Goal: Task Accomplishment & Management: Manage account settings

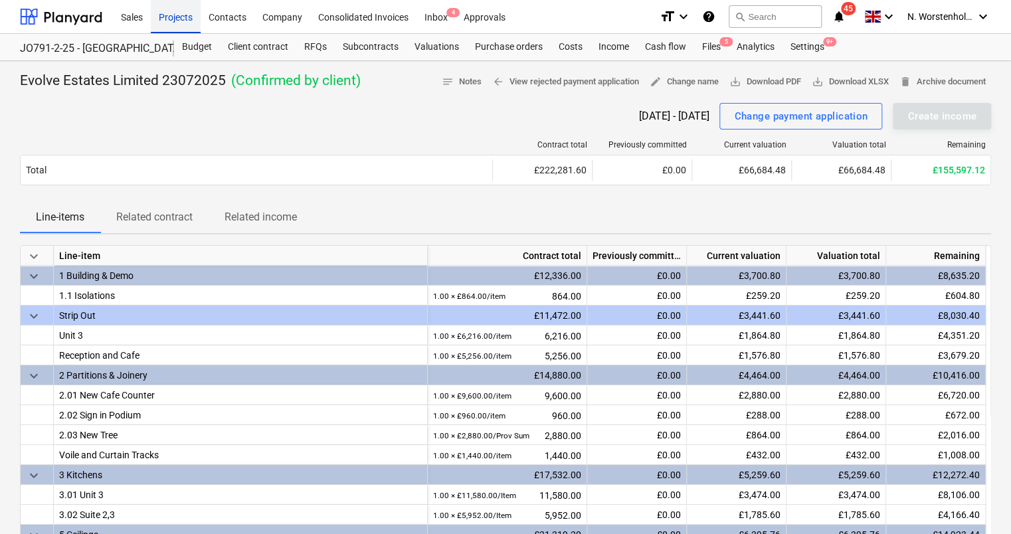
click at [171, 13] on div "Projects" at bounding box center [176, 16] width 50 height 34
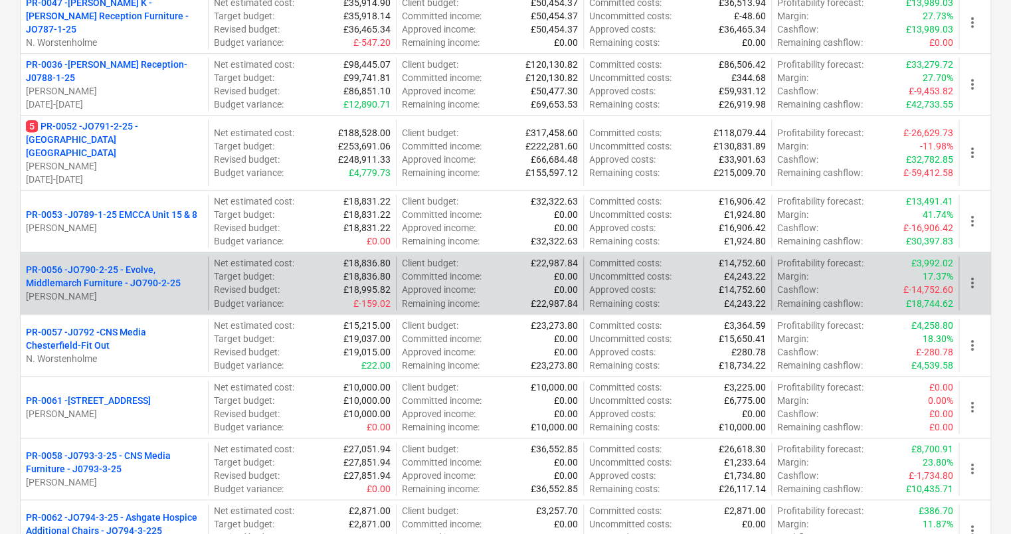
scroll to position [462, 0]
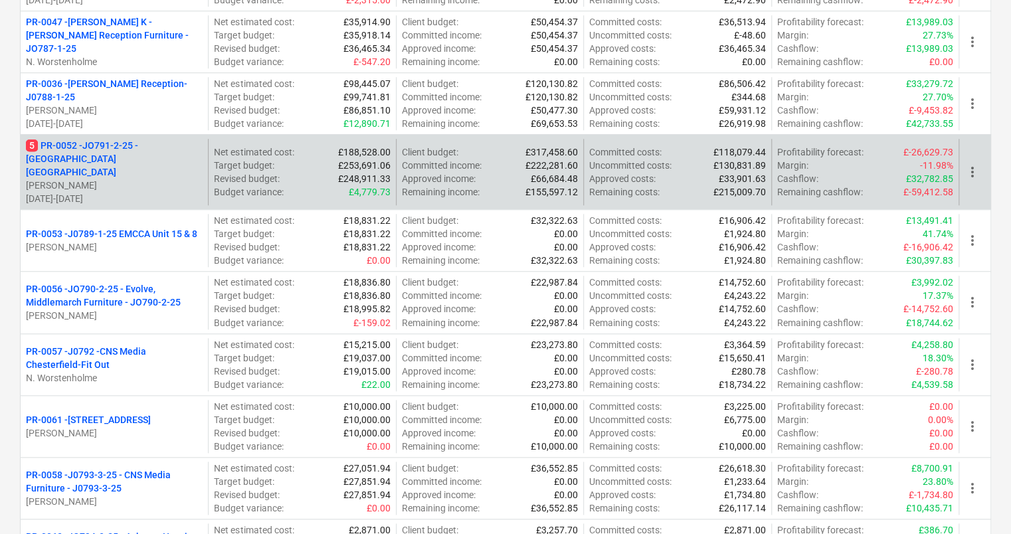
click at [118, 143] on p "5 PR-0052 - JO791-2-25 - [GEOGRAPHIC_DATA] [GEOGRAPHIC_DATA]" at bounding box center [114, 159] width 177 height 40
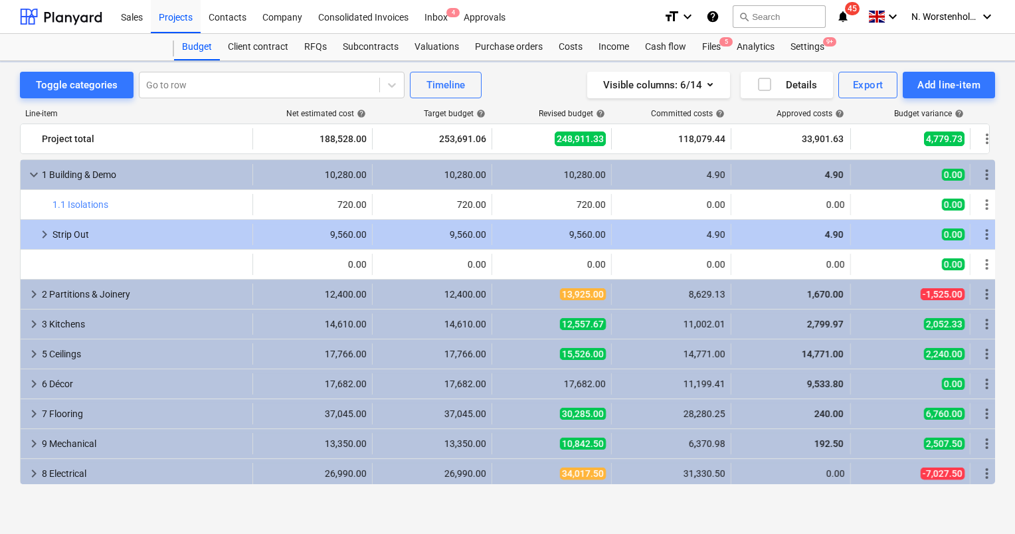
click at [118, 143] on div "Project total" at bounding box center [144, 138] width 205 height 21
click at [169, 14] on div "Projects" at bounding box center [176, 16] width 50 height 34
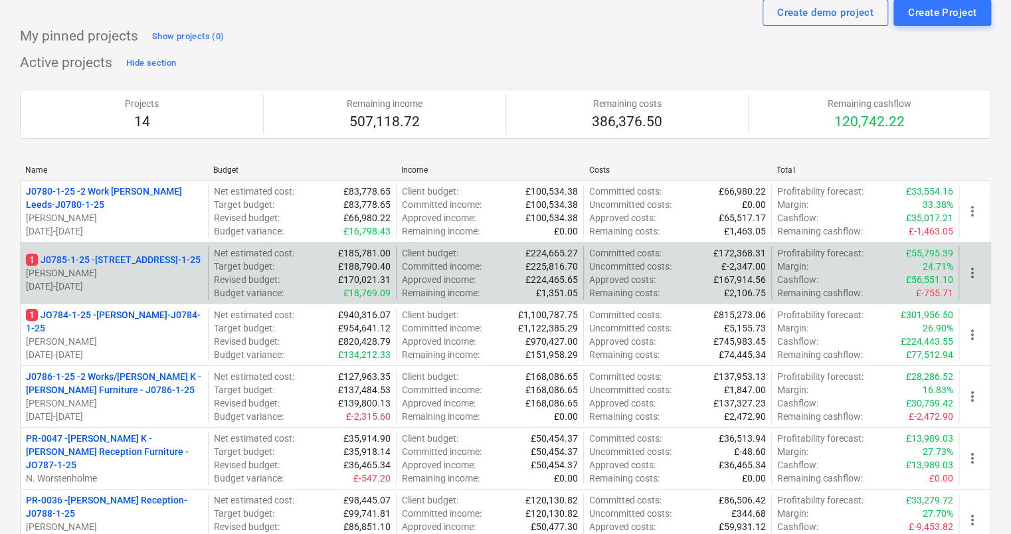
scroll to position [66, 0]
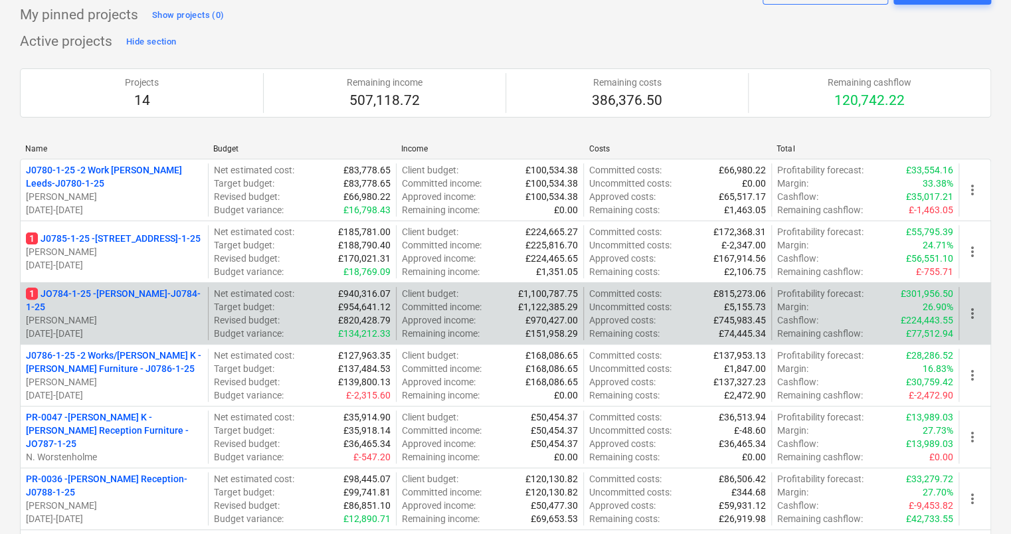
click at [104, 313] on p "[PERSON_NAME]" at bounding box center [114, 319] width 177 height 13
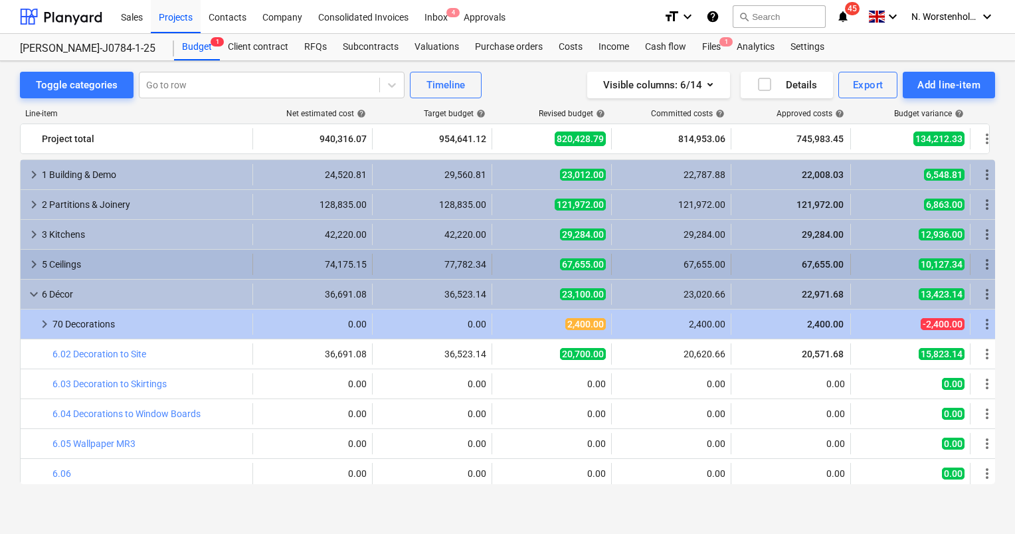
click at [30, 266] on span "keyboard_arrow_right" at bounding box center [34, 264] width 16 height 16
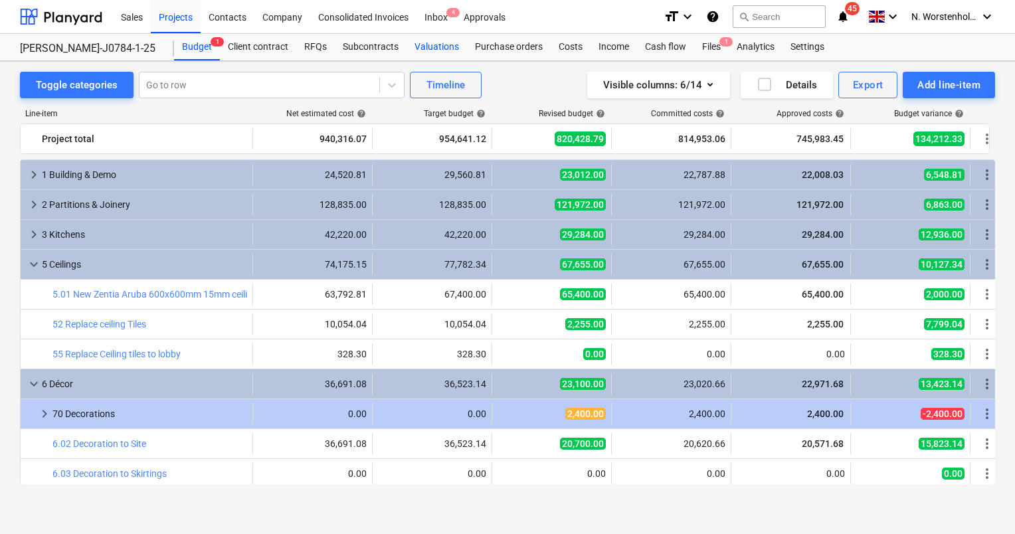
click at [431, 47] on div "Valuations" at bounding box center [436, 47] width 60 height 27
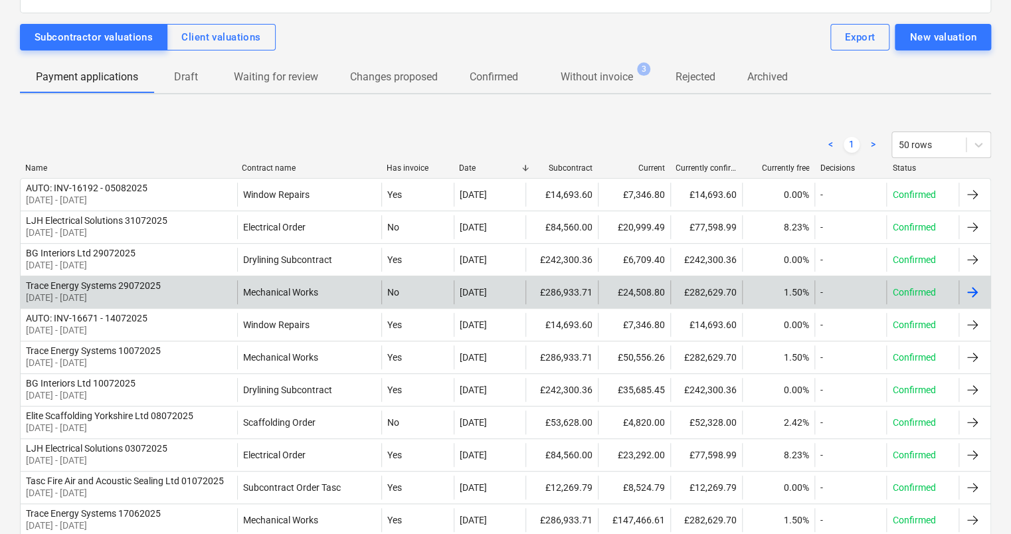
scroll to position [91, 0]
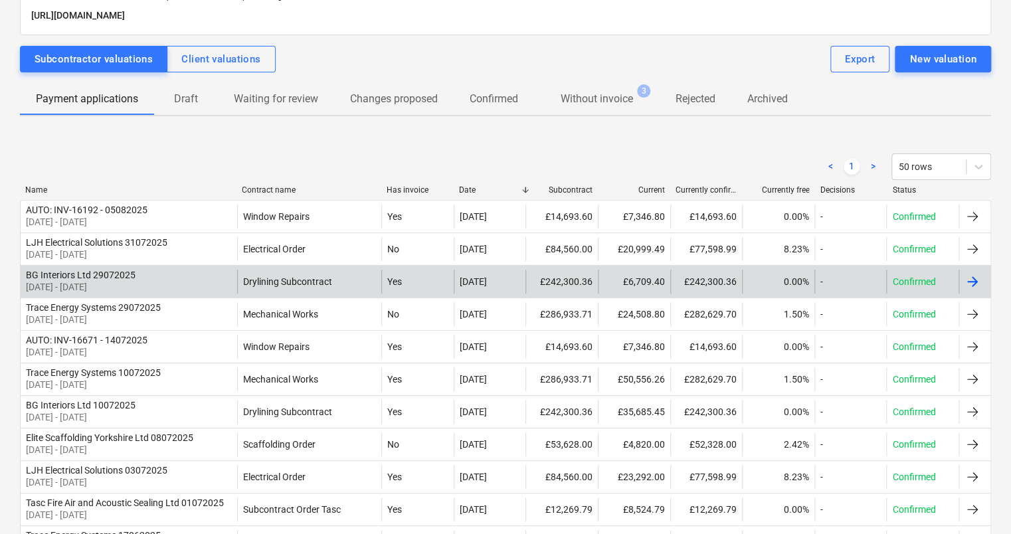
click at [72, 276] on div "BG Interiors Ltd 29072025" at bounding box center [81, 275] width 110 height 11
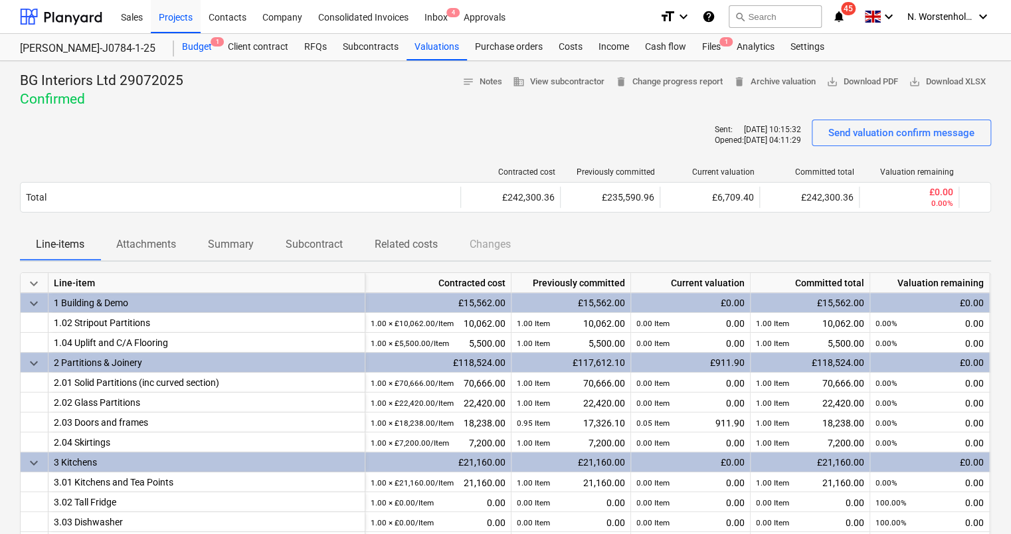
click at [199, 44] on div "Budget 1" at bounding box center [197, 47] width 46 height 27
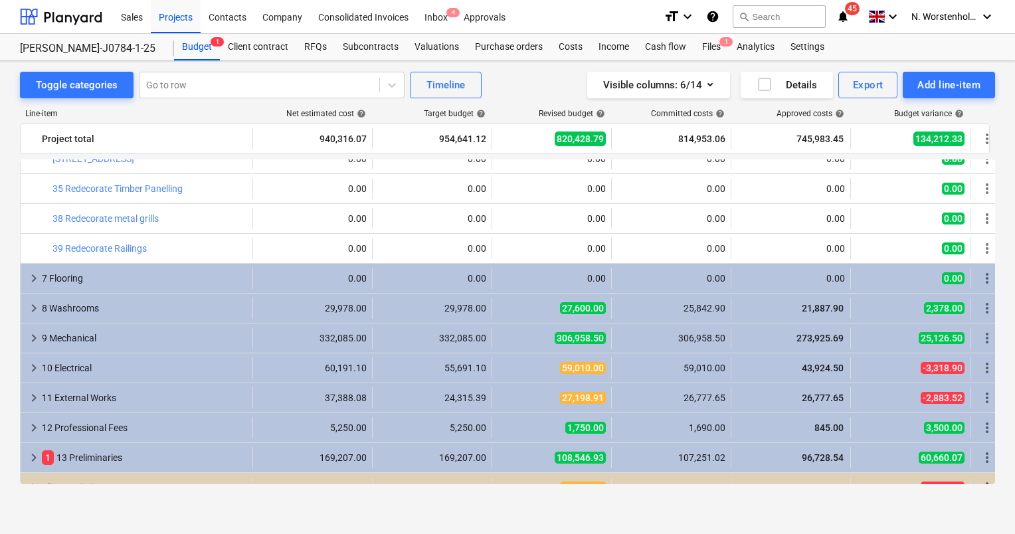
scroll to position [781, 0]
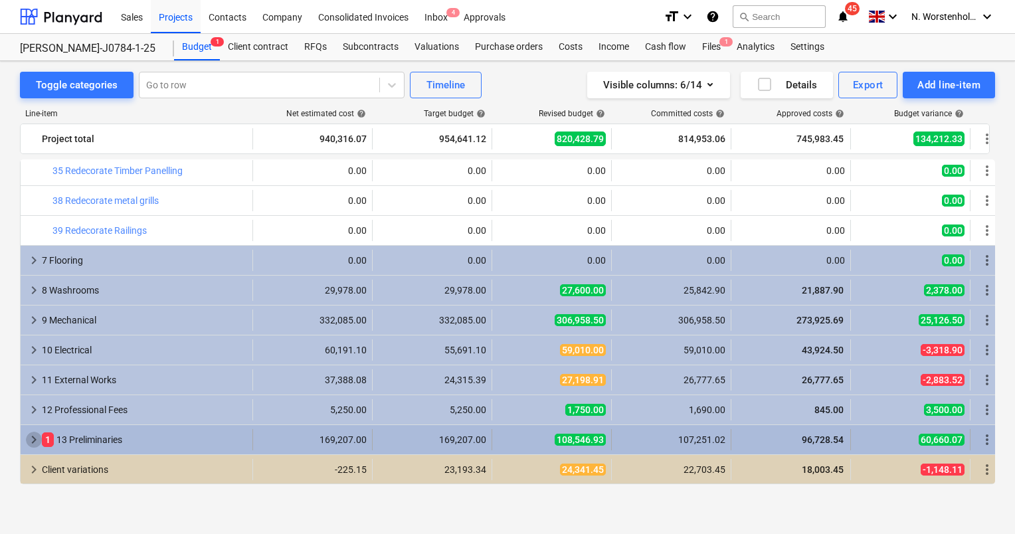
click at [32, 438] on span "keyboard_arrow_right" at bounding box center [34, 440] width 16 height 16
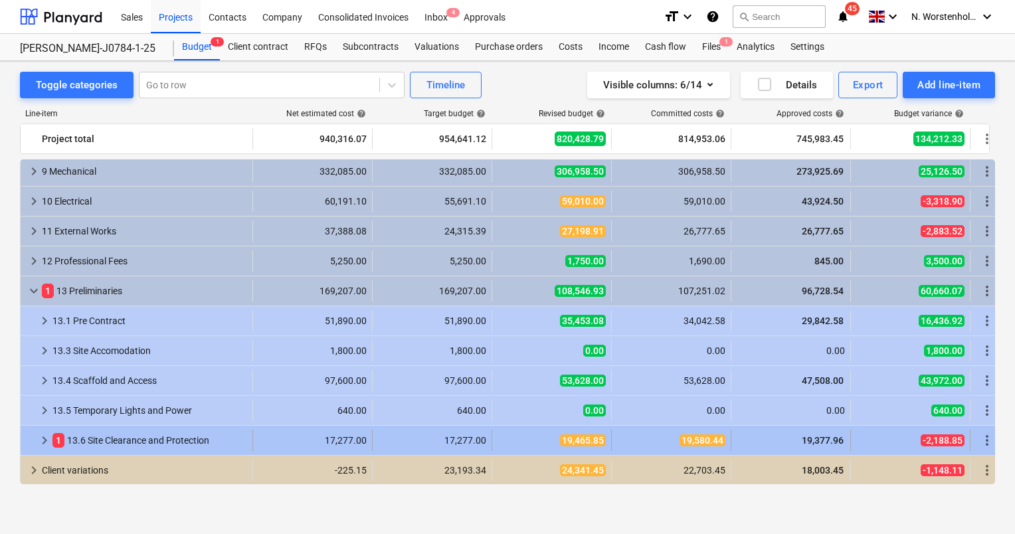
scroll to position [930, 0]
click at [45, 437] on span "keyboard_arrow_right" at bounding box center [45, 440] width 16 height 16
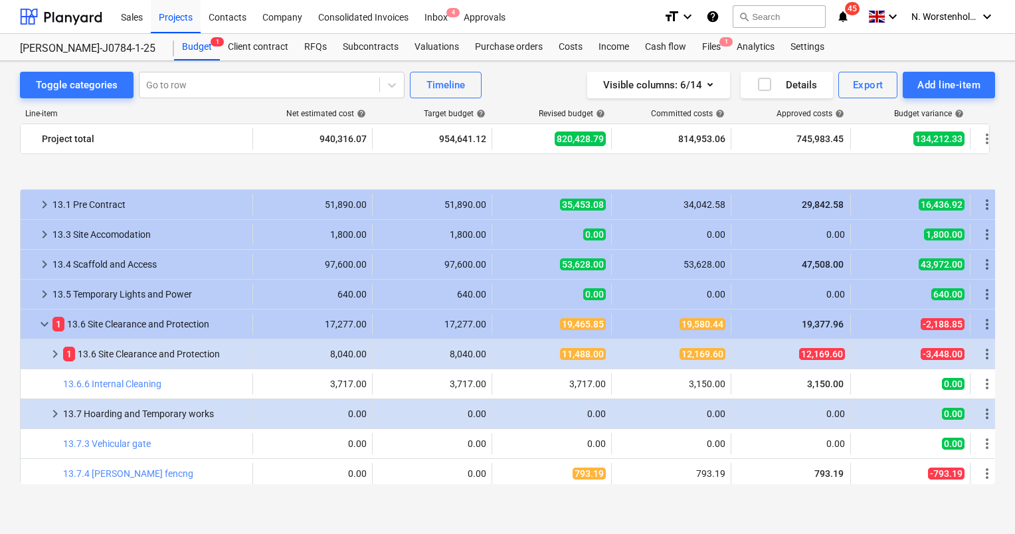
scroll to position [1130, 0]
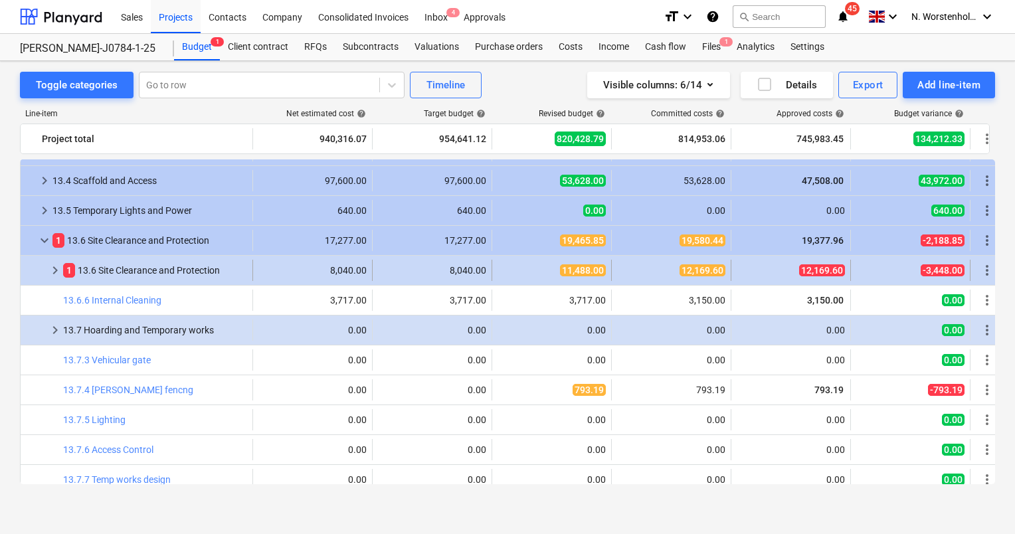
click at [562, 270] on span "11,488.00" at bounding box center [583, 270] width 46 height 12
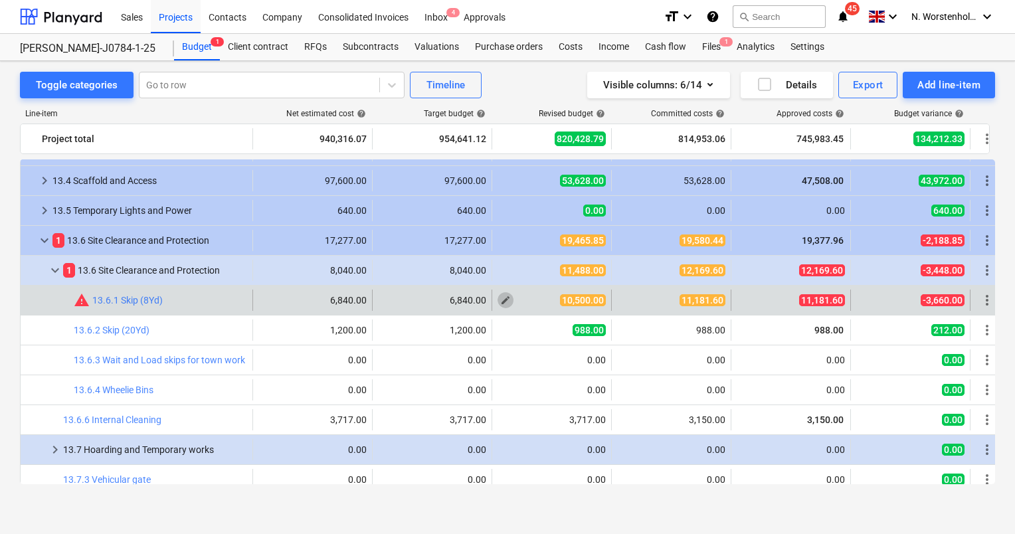
click at [503, 300] on span "edit" at bounding box center [505, 300] width 11 height 11
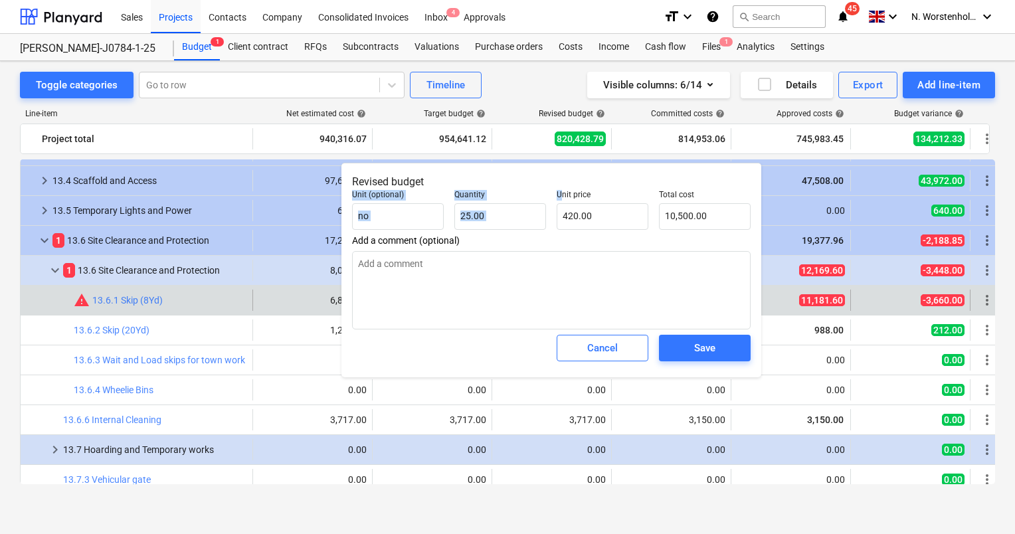
drag, startPoint x: 590, startPoint y: 178, endPoint x: 562, endPoint y: 194, distance: 32.1
click at [562, 194] on div "Revised budget Unit (optional) no Quantity 25.00 Unit price 420.00 Total cost 1…" at bounding box center [551, 270] width 420 height 215
click at [624, 344] on span "Cancel" at bounding box center [602, 347] width 58 height 17
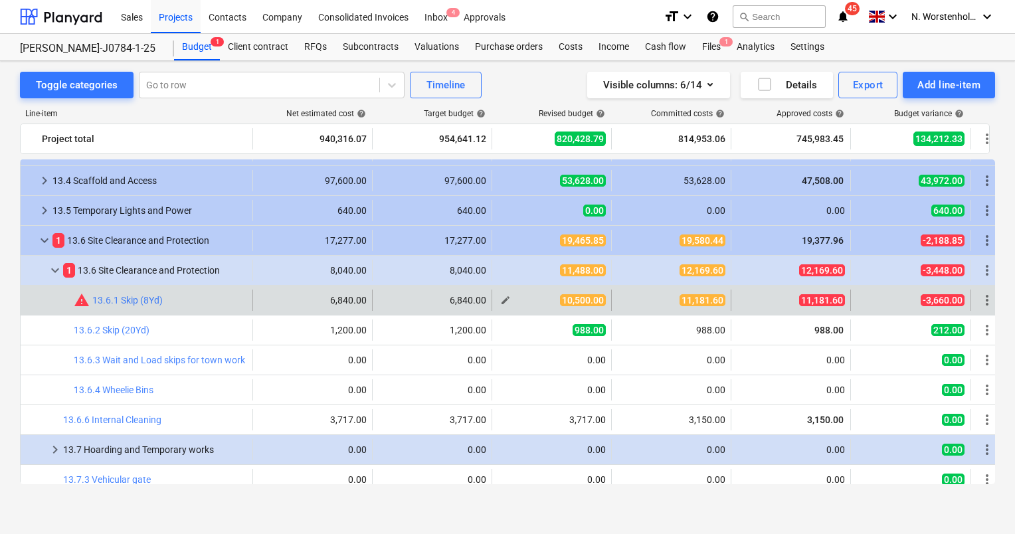
click at [506, 300] on span "edit" at bounding box center [505, 300] width 11 height 11
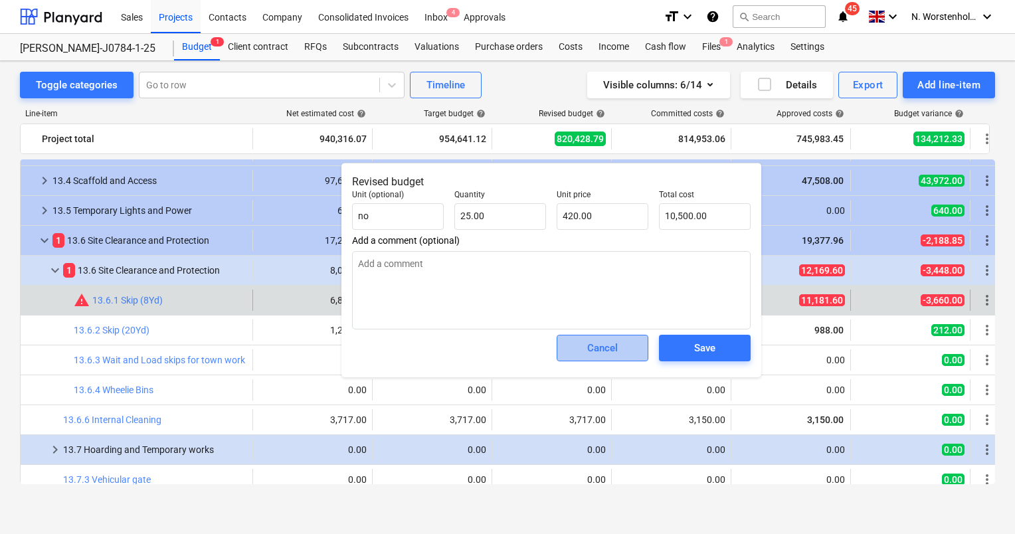
click at [608, 351] on div "Cancel" at bounding box center [602, 347] width 31 height 17
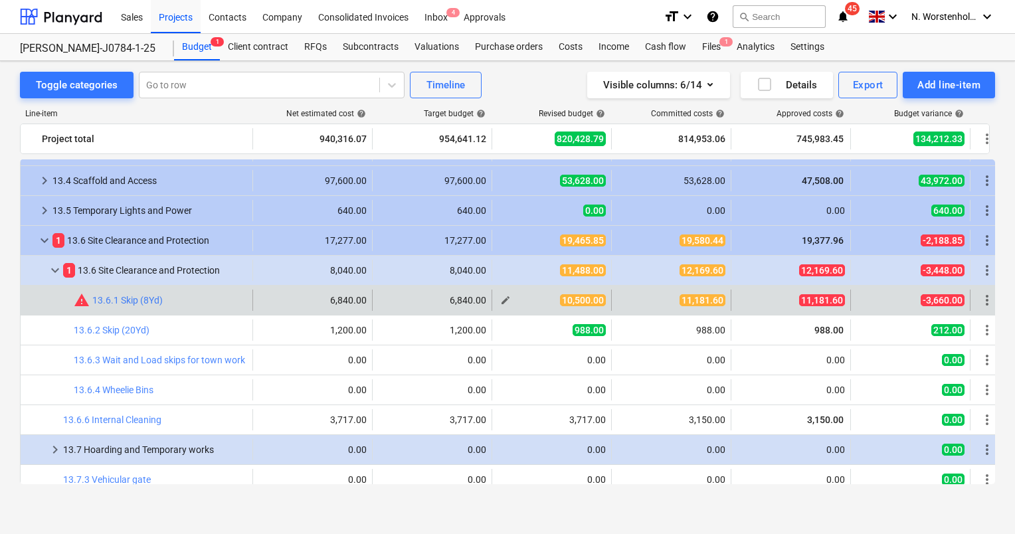
click at [582, 302] on span "10,500.00" at bounding box center [583, 300] width 46 height 12
click at [501, 300] on span "edit" at bounding box center [505, 300] width 11 height 11
type textarea "x"
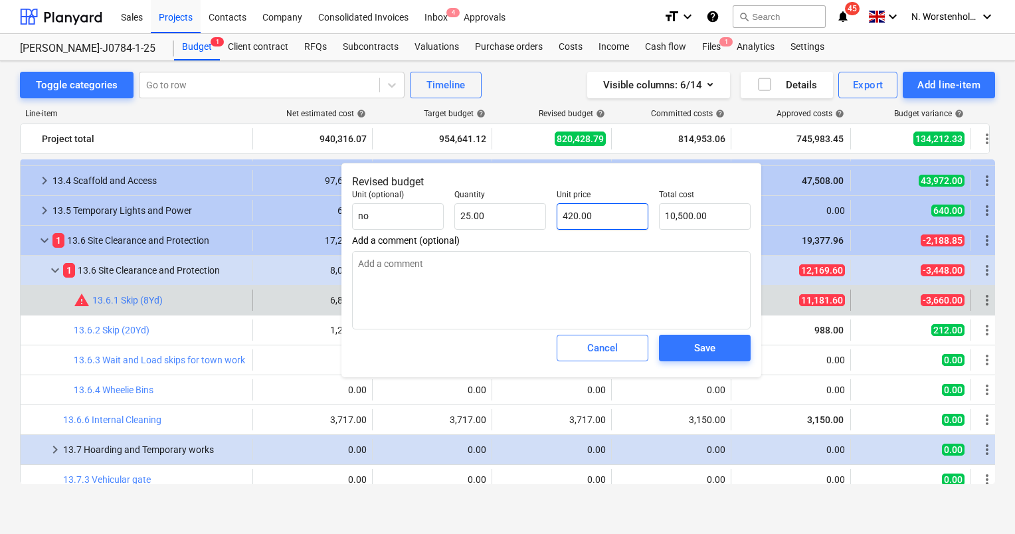
type input "420"
click at [579, 218] on input "420" at bounding box center [603, 216] width 92 height 27
type textarea "x"
type input "42"
type input "1,050.00"
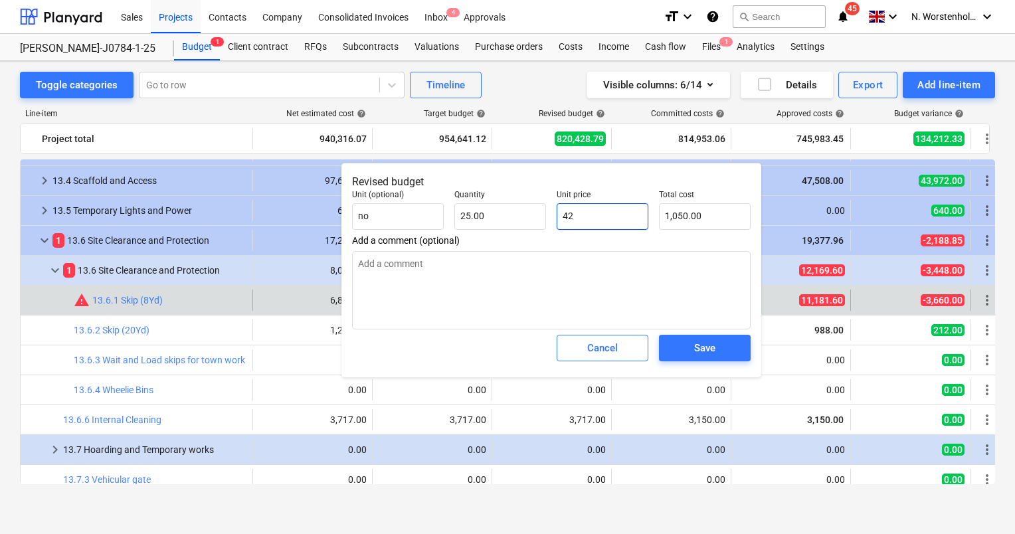
type textarea "x"
type input "424"
type input "10,600.00"
type input "424"
type textarea "x"
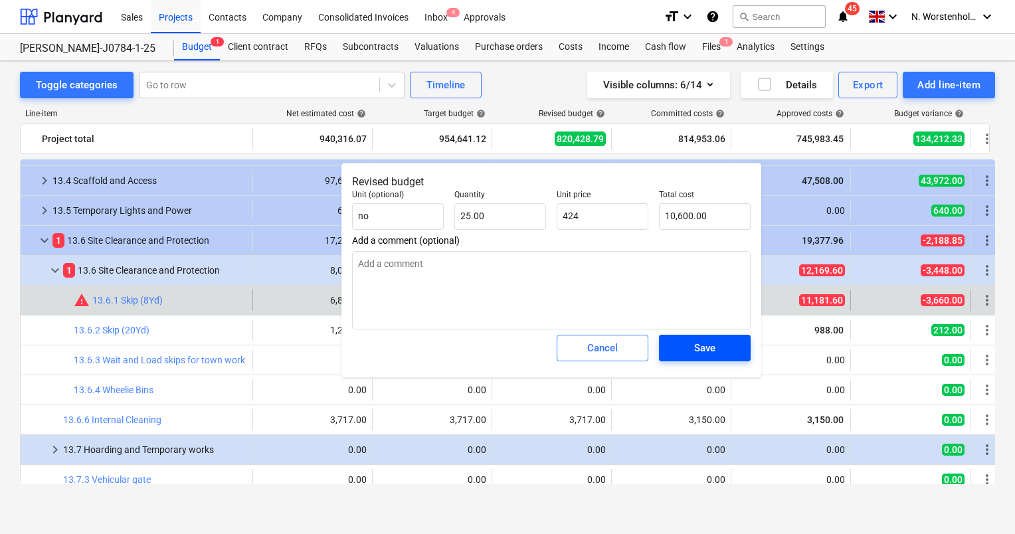
type input "424.00"
click at [720, 351] on span "Save" at bounding box center [705, 347] width 60 height 17
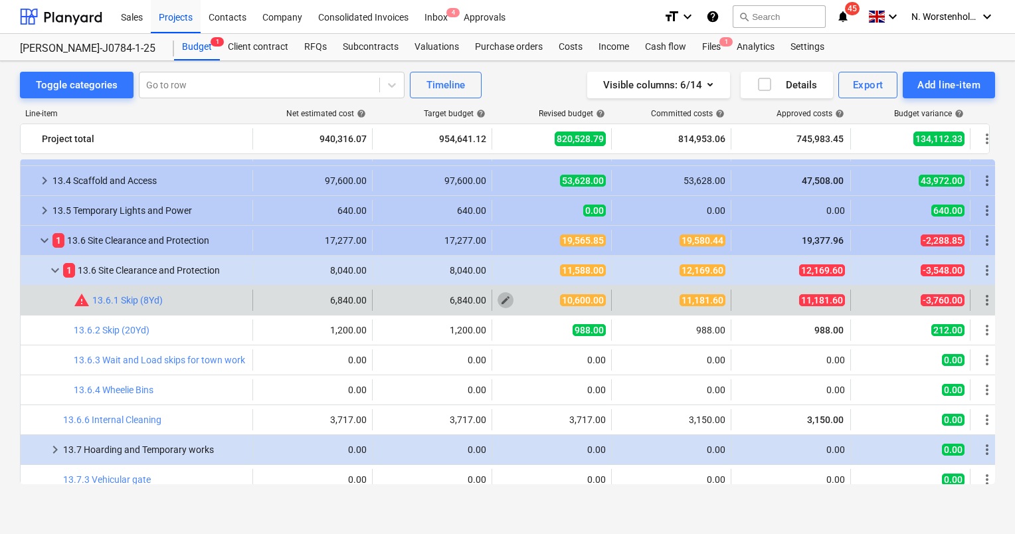
click at [503, 298] on span "edit" at bounding box center [505, 300] width 11 height 11
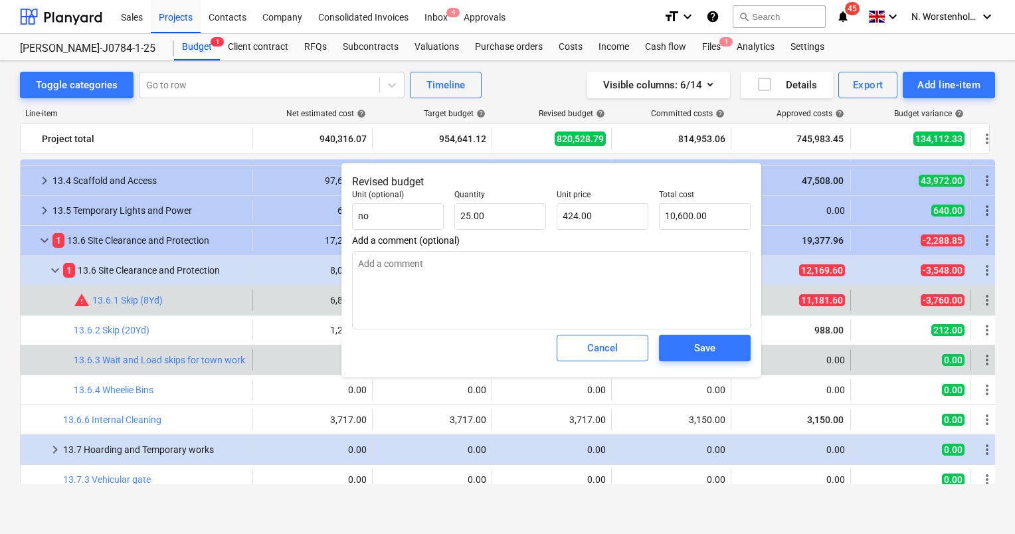
click at [581, 346] on span "Cancel" at bounding box center [602, 347] width 58 height 17
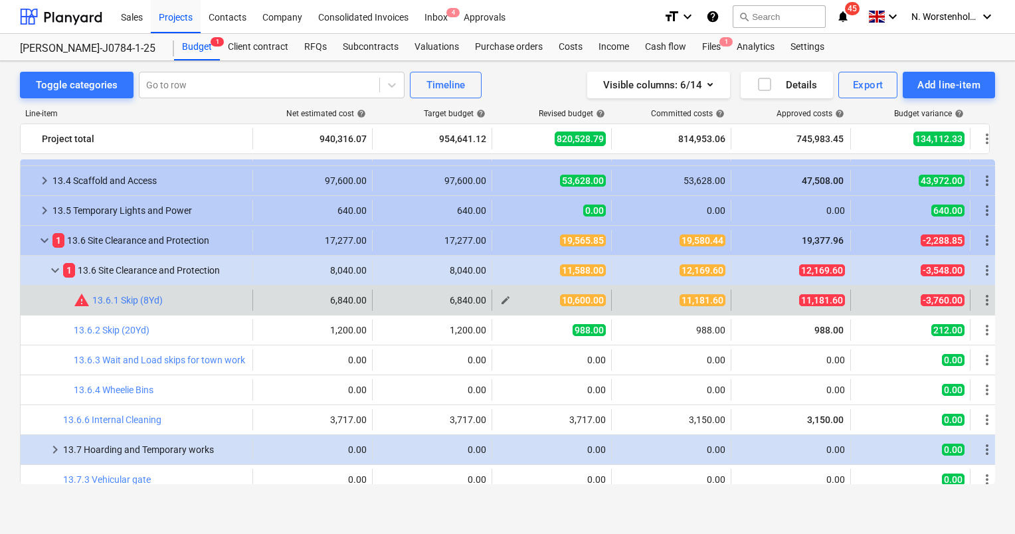
click at [578, 302] on span "10,600.00" at bounding box center [583, 300] width 46 height 12
click at [500, 302] on span "edit" at bounding box center [505, 300] width 11 height 11
type textarea "x"
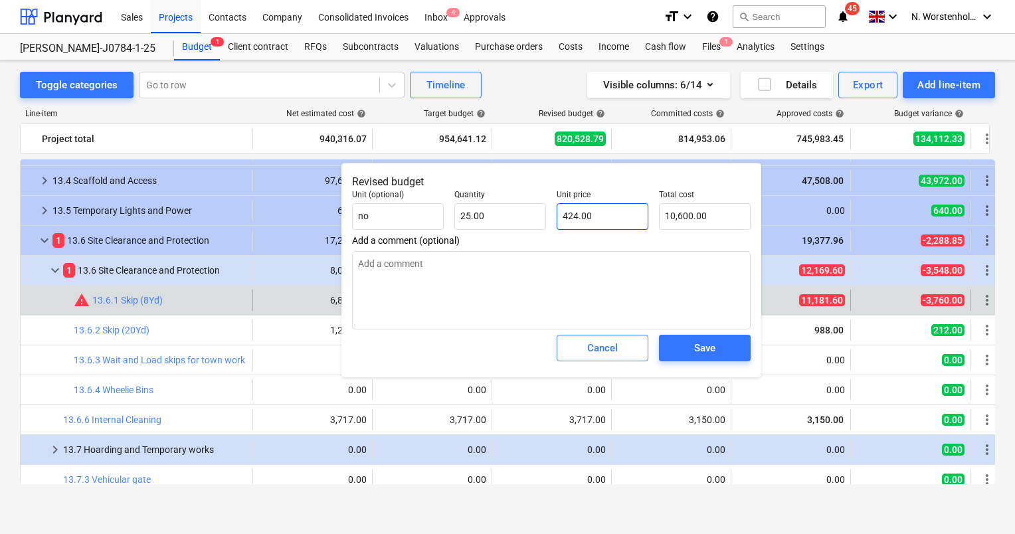
type input "424"
click at [572, 215] on input "424" at bounding box center [603, 216] width 92 height 27
type textarea "x"
type input "44"
type input "1,100.00"
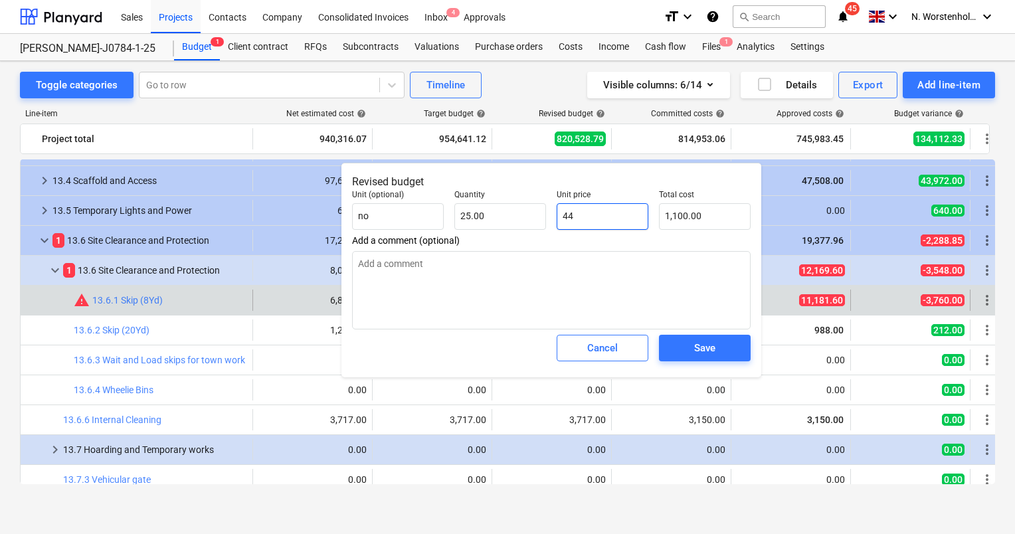
type textarea "x"
type input "474"
type input "11,850.00"
type input "474"
type textarea "x"
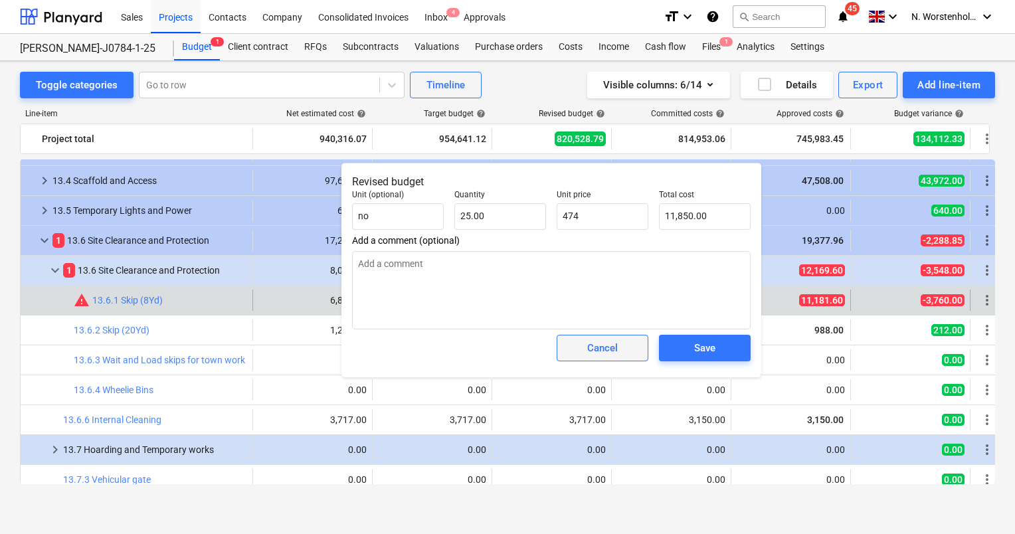
type input "474.00"
click at [601, 351] on div "Cancel" at bounding box center [602, 347] width 31 height 17
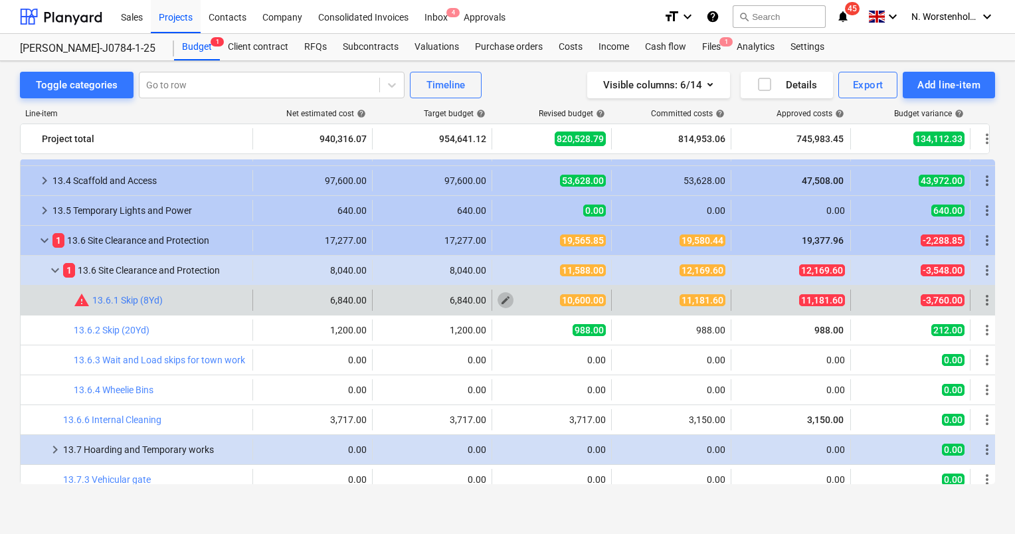
click at [501, 303] on span "edit" at bounding box center [505, 300] width 11 height 11
type textarea "x"
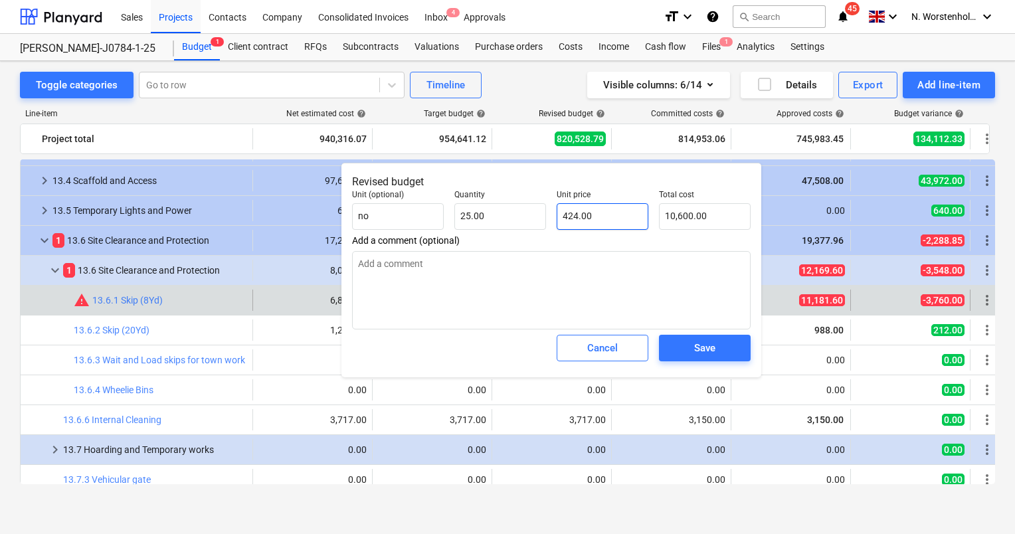
type input "424"
click at [574, 220] on input "424" at bounding box center [603, 216] width 92 height 27
type textarea "x"
type input "44"
type input "1,100.00"
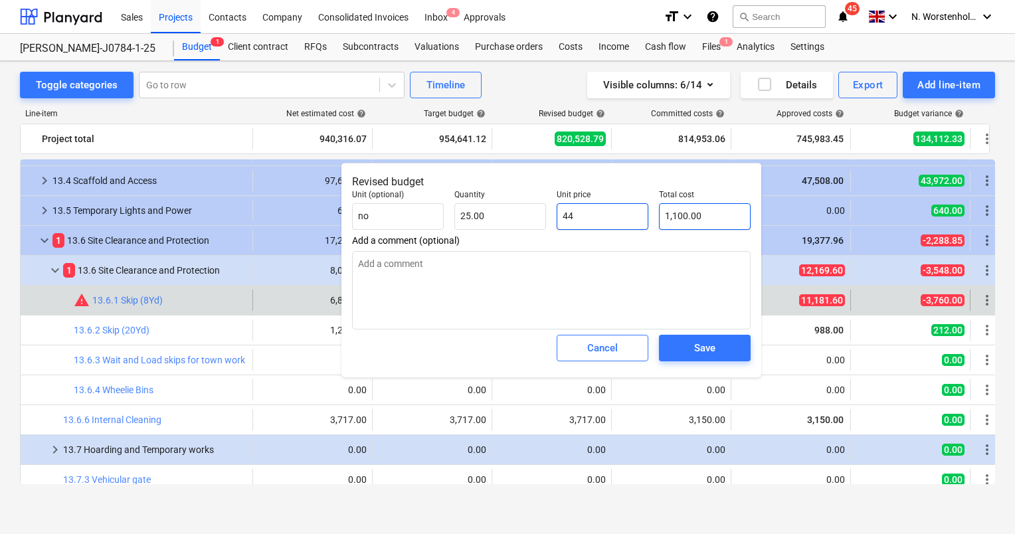
type textarea "x"
type input "444"
type input "11,100.00"
type textarea "x"
type input "44"
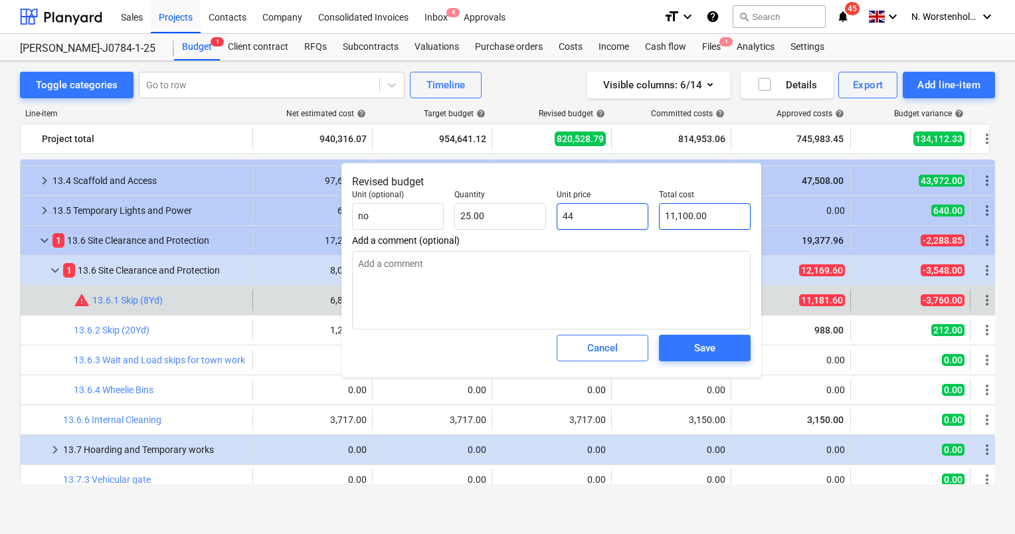
type input "1,100.00"
type textarea "x"
type input "484"
type input "12,100.00"
type textarea "x"
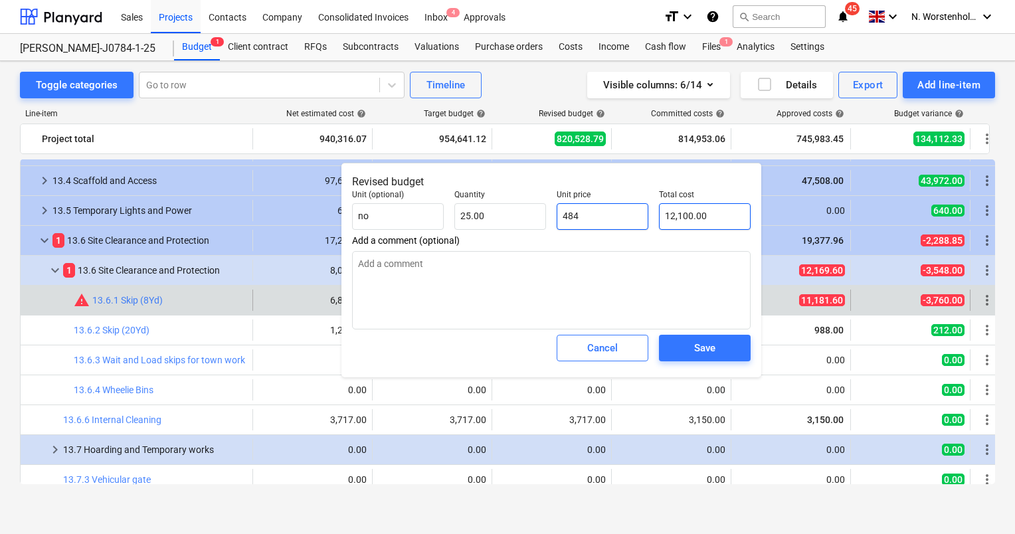
type input "44"
type input "1,100.00"
type textarea "x"
type input "454"
type input "11,350.00"
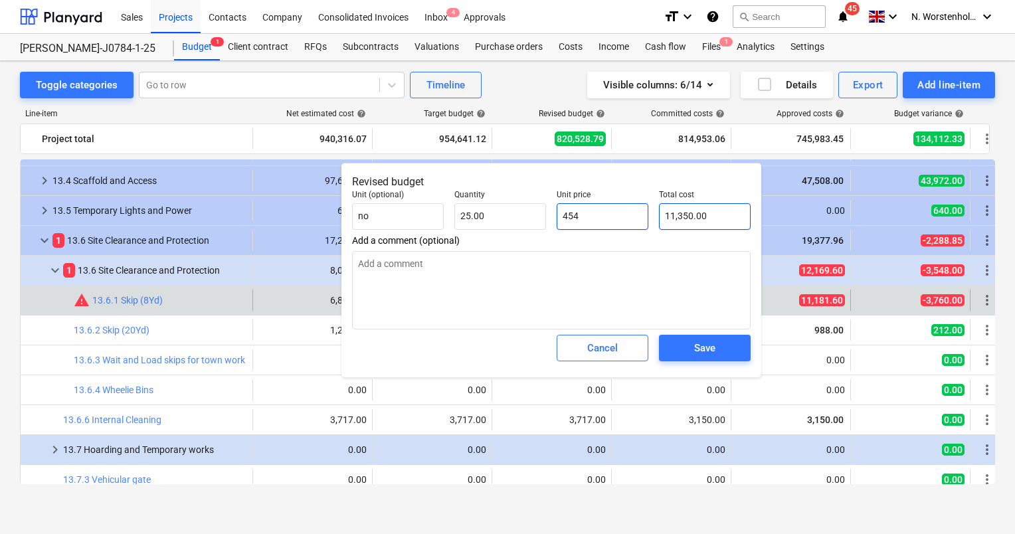
type textarea "x"
type input "44"
type input "1,100.00"
type textarea "x"
type input "444"
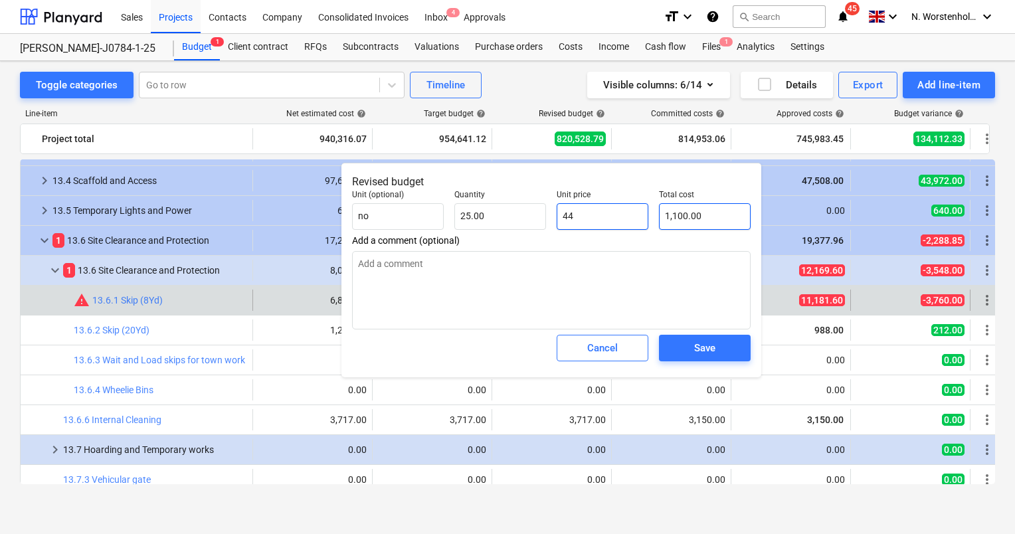
type input "11,100.00"
type textarea "x"
type input "44"
type input "1,100.00"
type textarea "x"
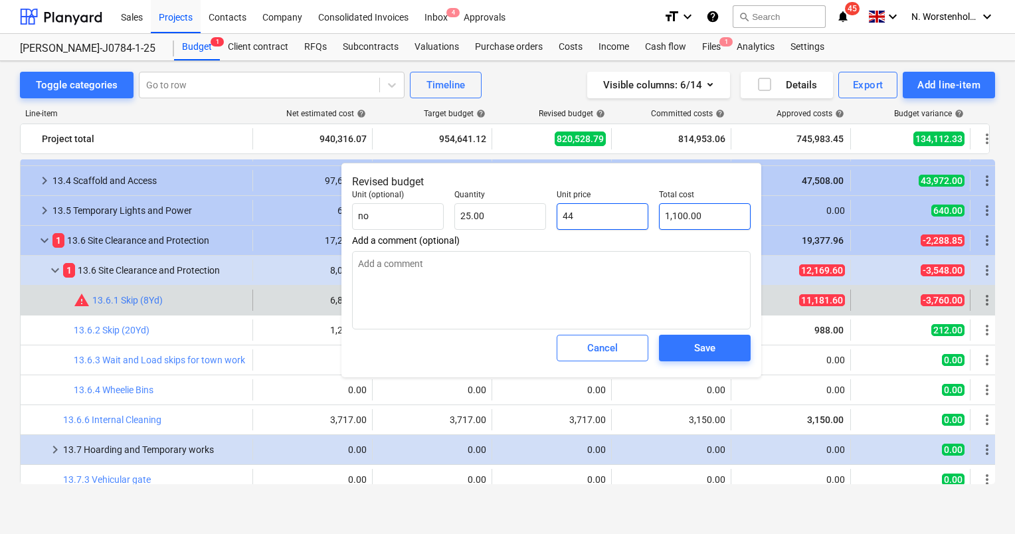
type input "454"
type input "11,350.00"
type textarea "x"
type input "45"
type input "1,125.00"
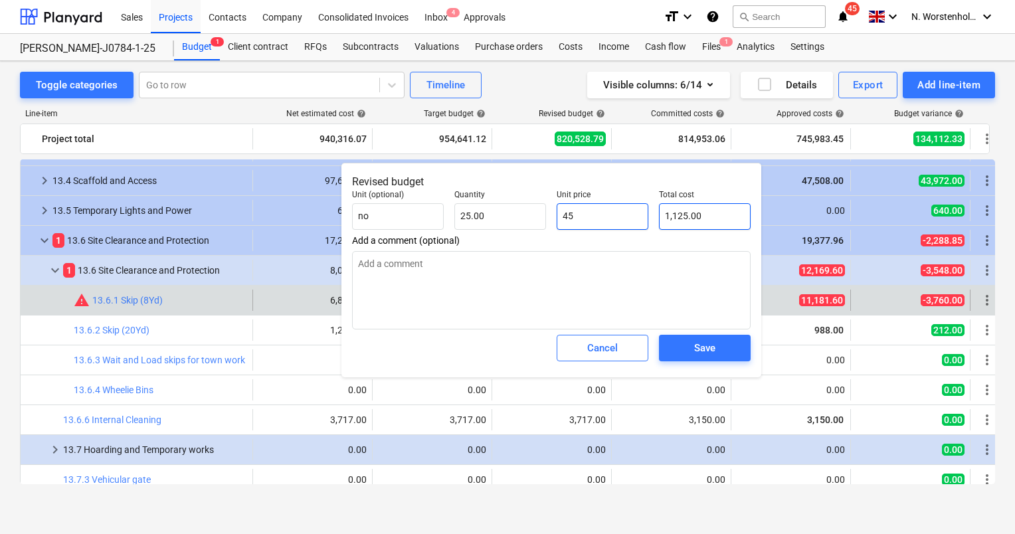
type textarea "x"
type input "452"
type input "11,300.00"
type textarea "x"
type input "45"
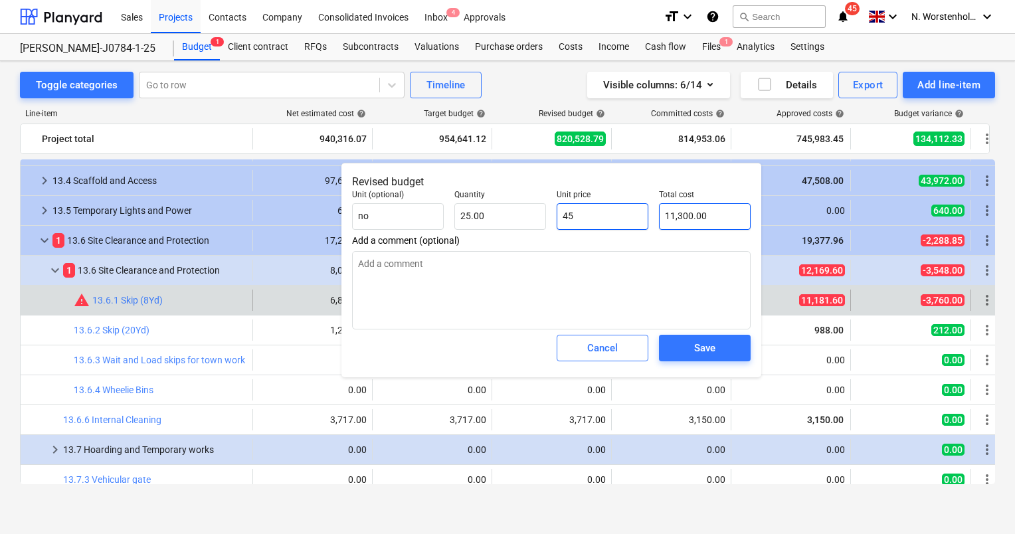
type input "1,125.00"
type textarea "x"
type input "451"
type input "11,275.00"
type textarea "x"
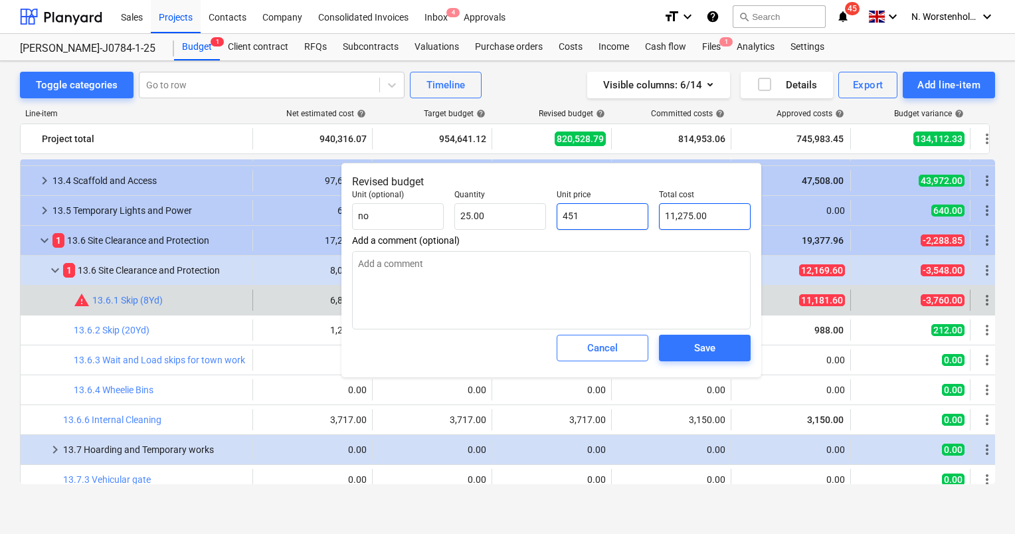
type input "45"
type input "1,125.00"
type textarea "x"
type input "450"
type input "11,250.00"
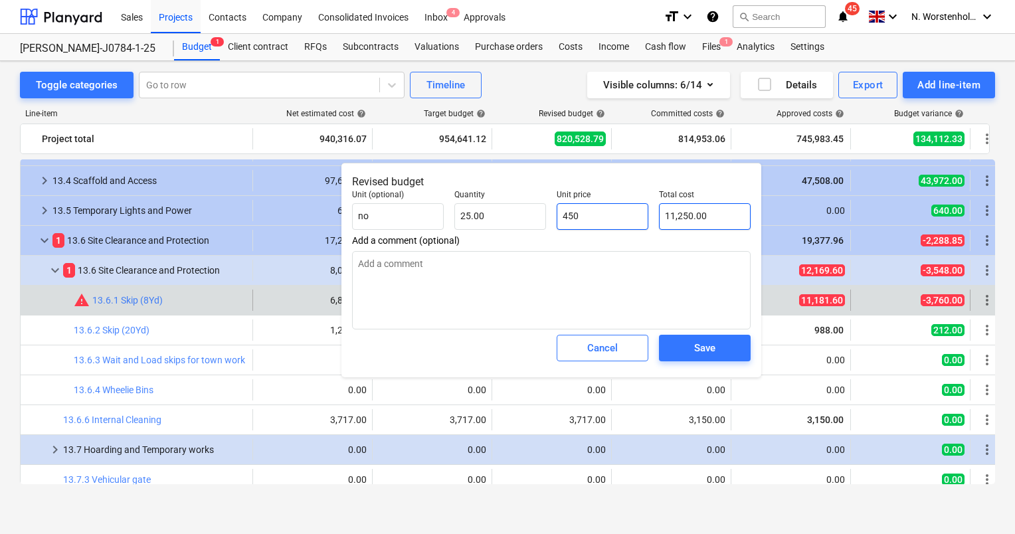
type textarea "x"
type input "45"
type input "1,125.00"
type textarea "x"
type input "4"
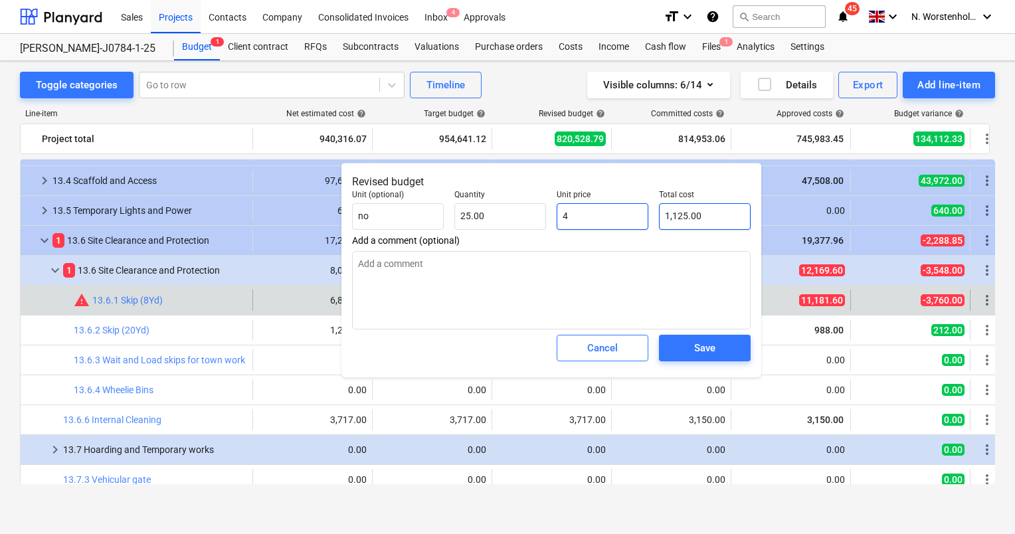
type input "100.00"
type textarea "x"
type input "44"
type input "1,100.00"
type textarea "x"
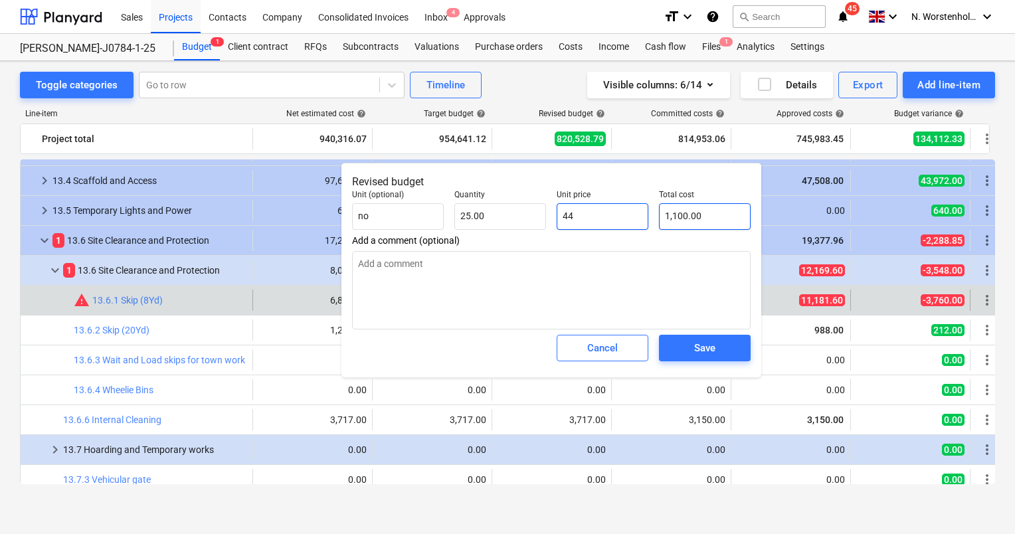
type input "448"
type input "11,200.00"
type input "448"
type textarea "x"
type input "448.00"
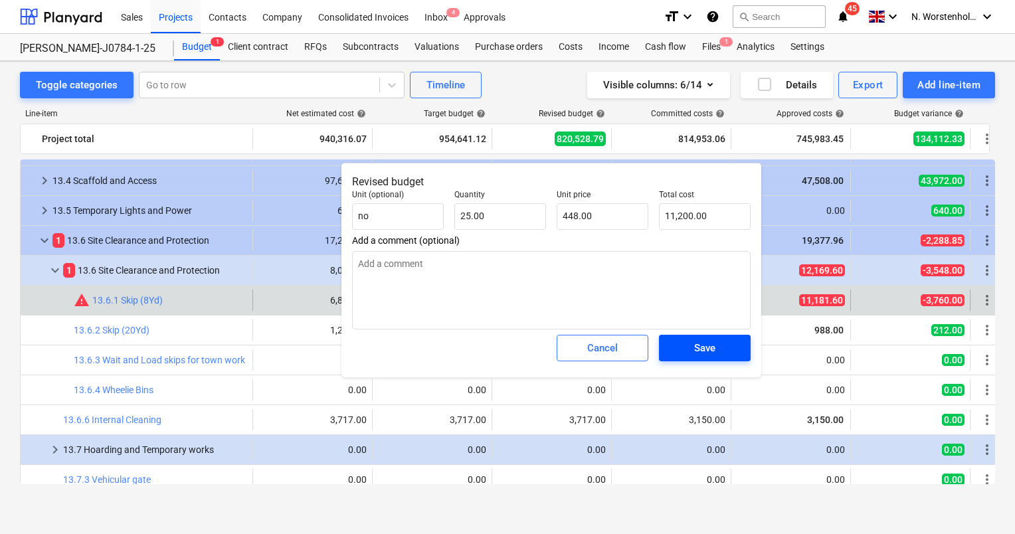
click at [689, 343] on span "Save" at bounding box center [705, 347] width 60 height 17
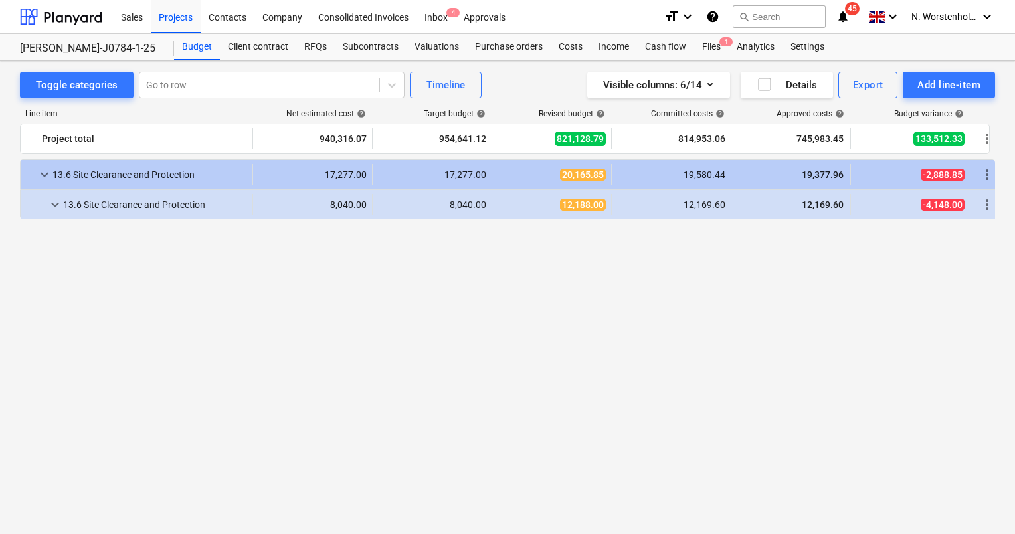
scroll to position [731, 0]
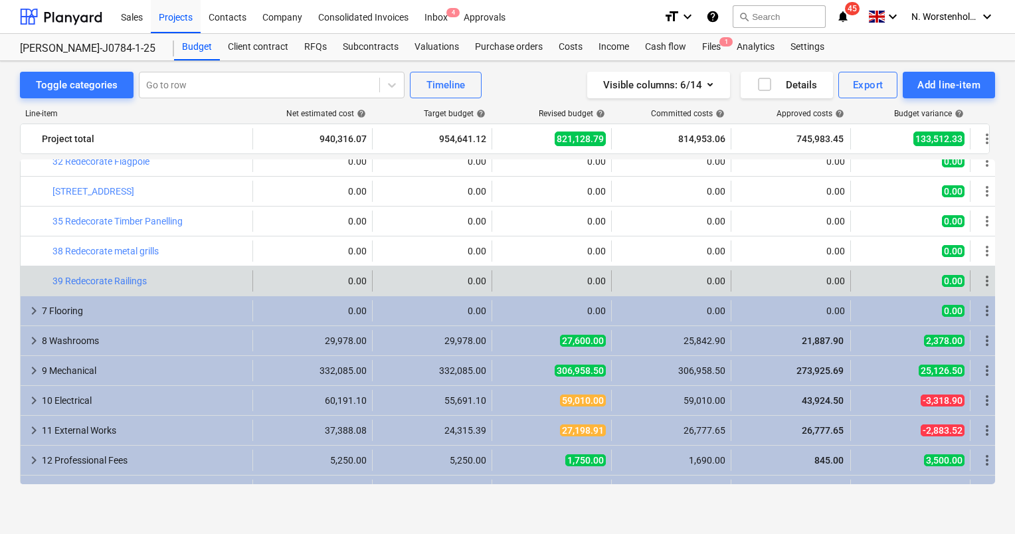
click at [705, 284] on div "0.00" at bounding box center [671, 281] width 108 height 11
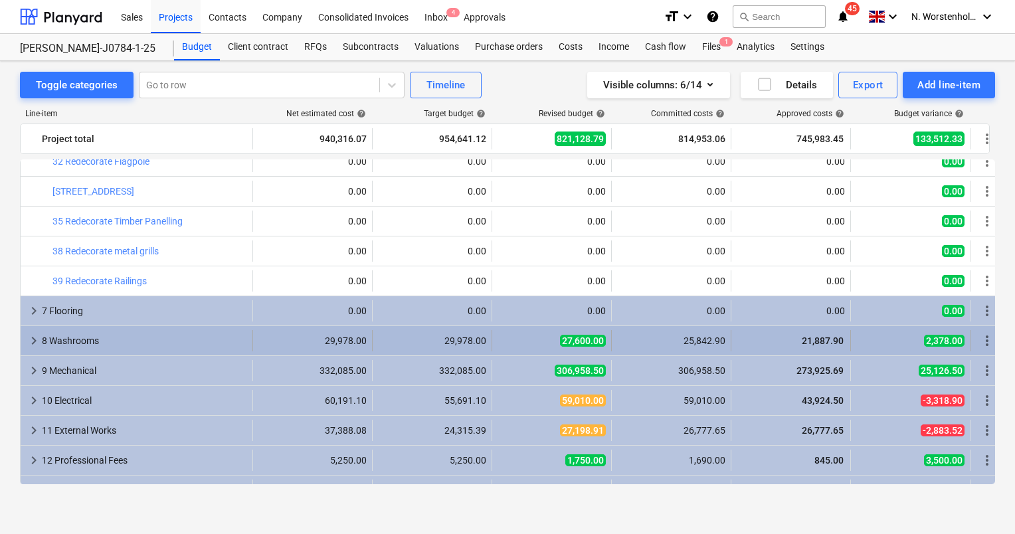
click at [697, 336] on div "25,842.90" at bounding box center [671, 340] width 108 height 11
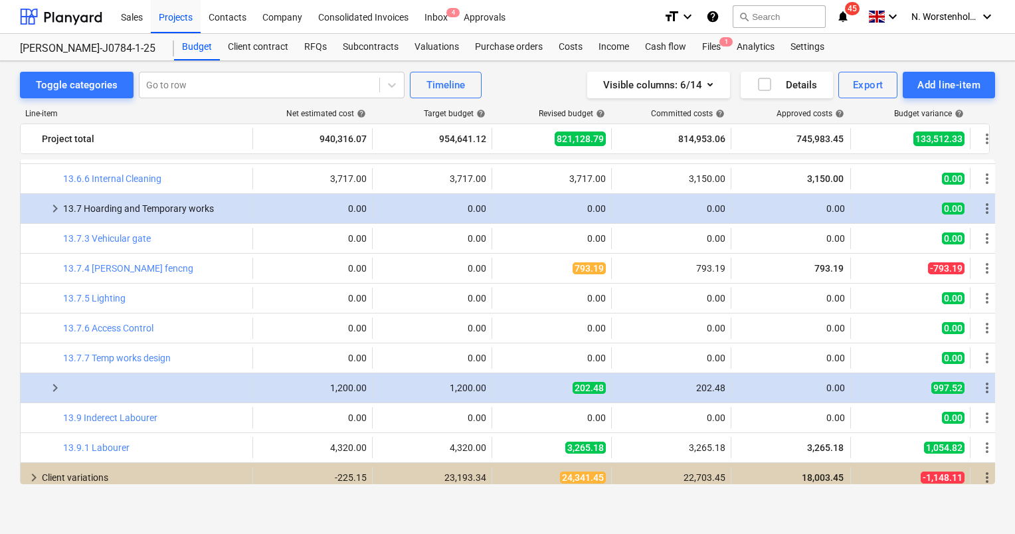
scroll to position [1438, 0]
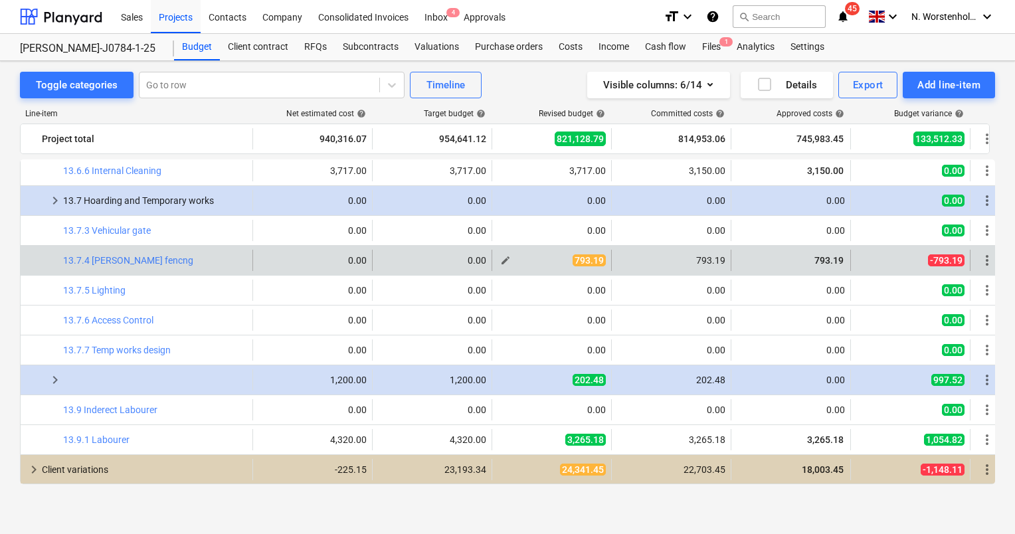
click at [505, 258] on span "edit" at bounding box center [505, 260] width 11 height 11
type textarea "x"
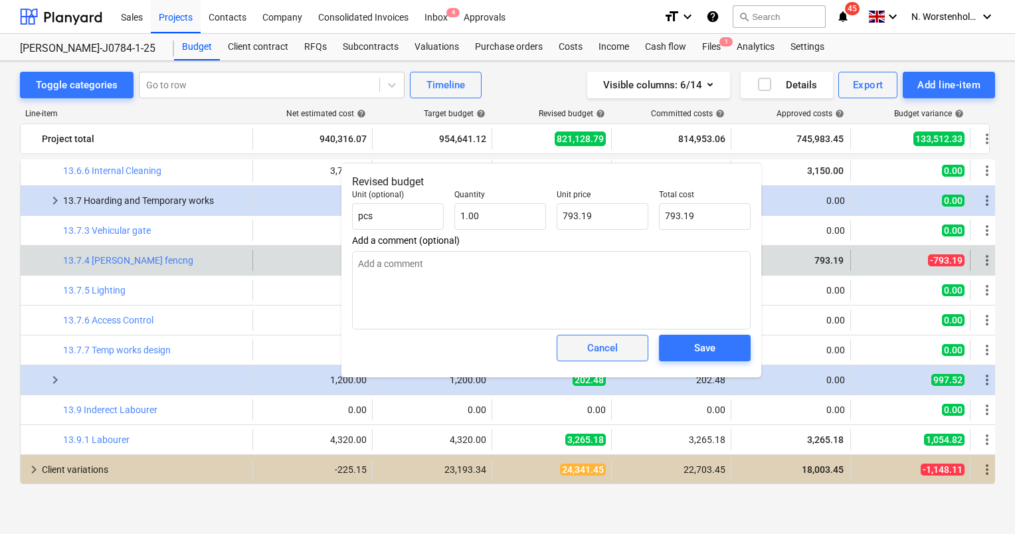
click at [590, 351] on div "Cancel" at bounding box center [602, 347] width 31 height 17
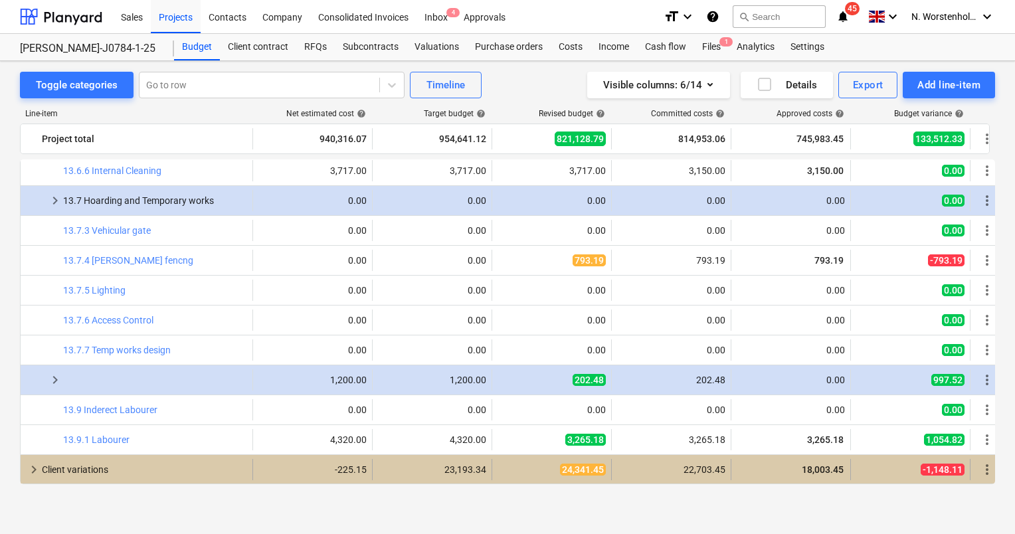
click at [30, 465] on span "keyboard_arrow_right" at bounding box center [34, 470] width 16 height 16
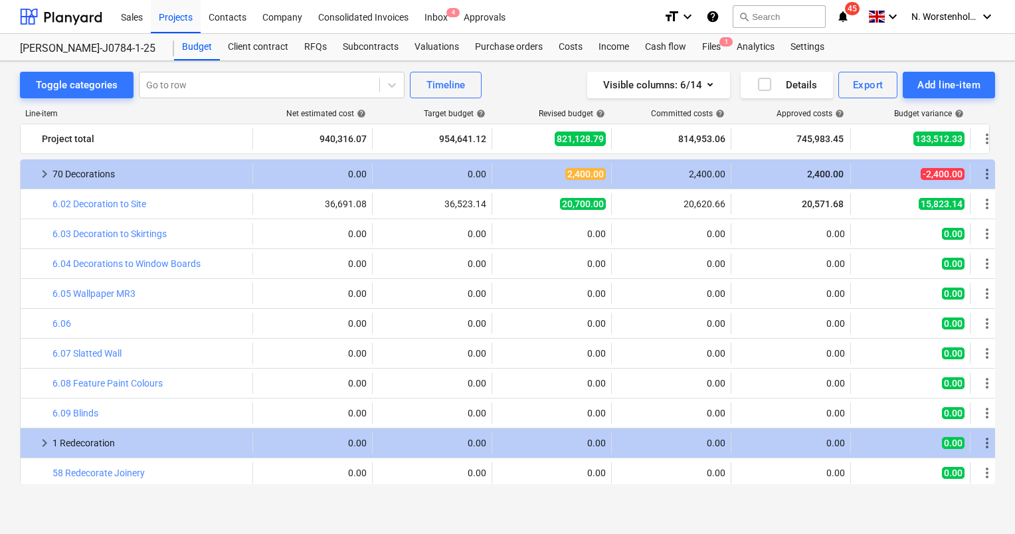
scroll to position [0, 0]
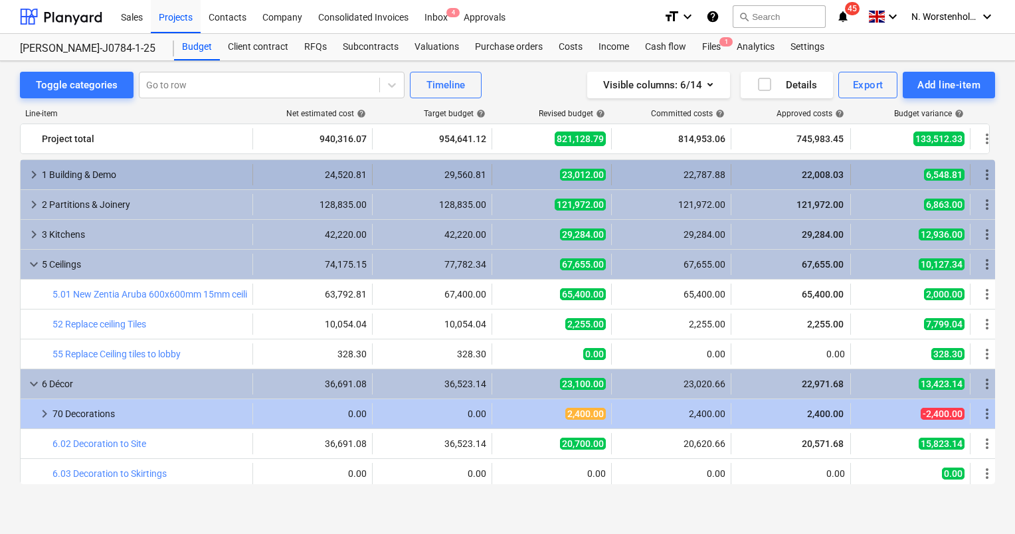
click at [26, 177] on span "keyboard_arrow_right" at bounding box center [34, 175] width 16 height 16
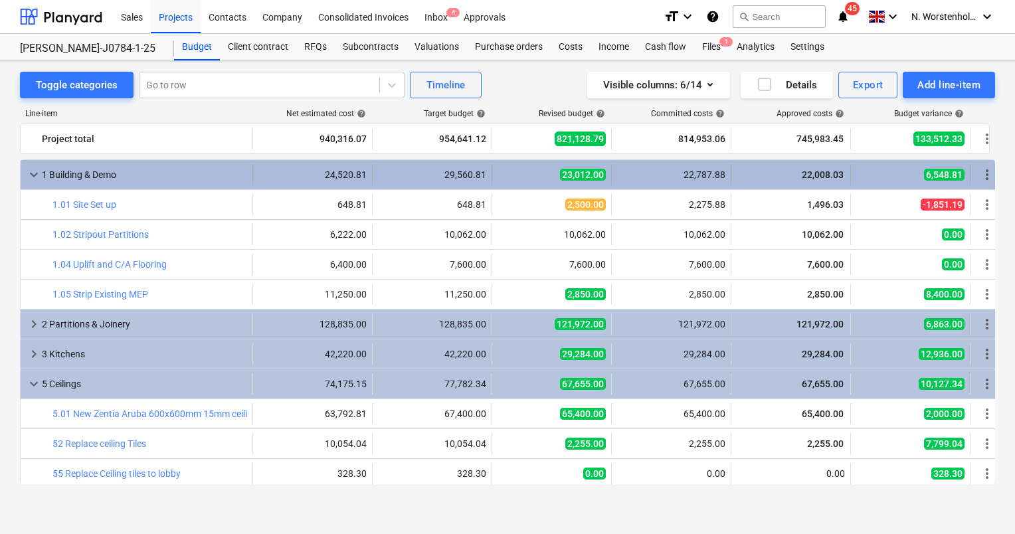
click at [28, 173] on span "keyboard_arrow_down" at bounding box center [34, 175] width 16 height 16
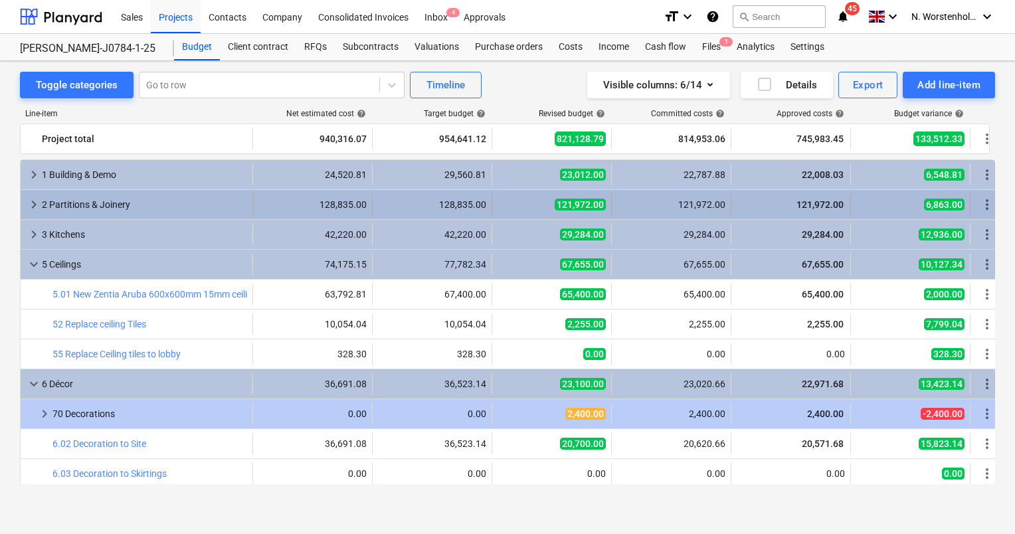
click at [29, 207] on span "keyboard_arrow_right" at bounding box center [34, 205] width 16 height 16
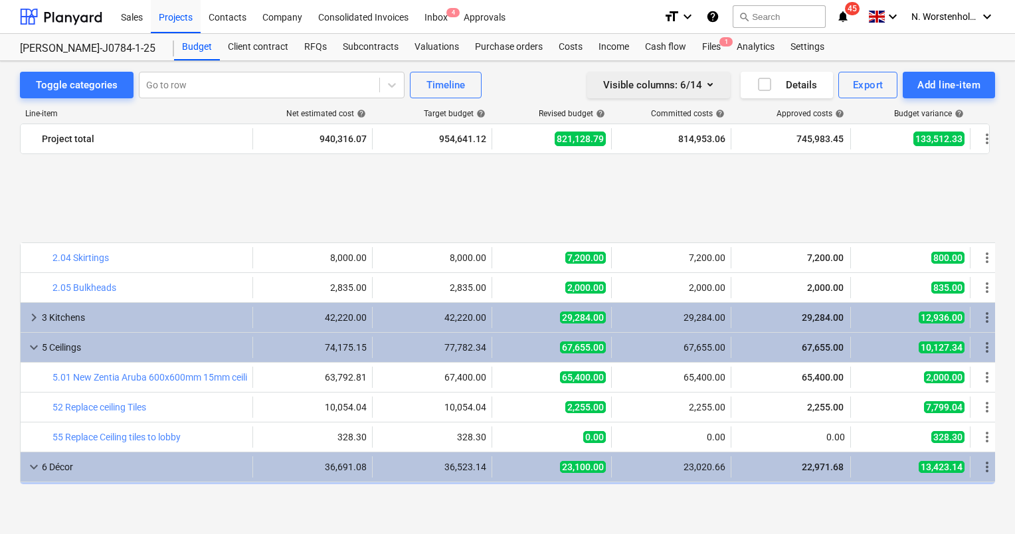
scroll to position [199, 0]
